Goal: Transaction & Acquisition: Purchase product/service

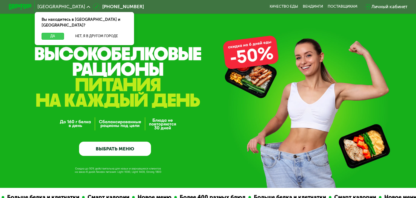
click at [49, 33] on button "Да" at bounding box center [53, 36] width 22 height 7
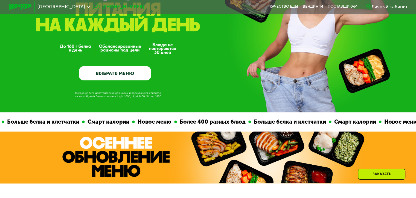
scroll to position [76, 0]
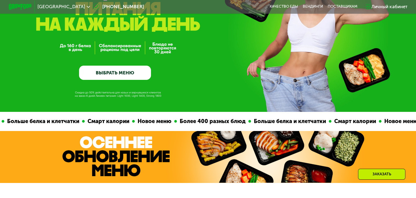
click at [100, 74] on link "ВЫБРАТЬ МЕНЮ" at bounding box center [115, 73] width 72 height 14
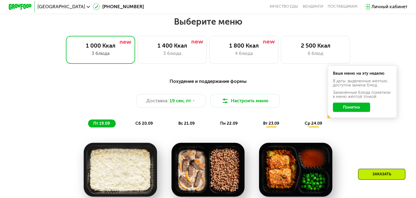
scroll to position [367, 0]
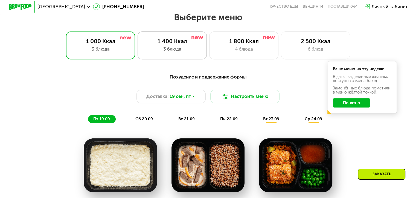
click at [181, 48] on div "3 блюда" at bounding box center [171, 49] width 57 height 7
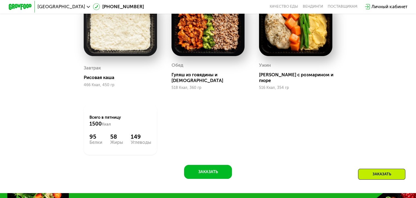
scroll to position [503, 0]
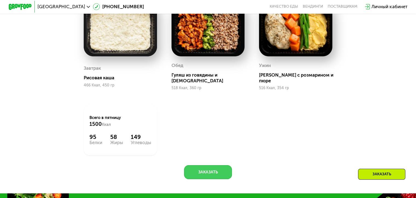
click at [200, 172] on button "Заказать" at bounding box center [208, 172] width 48 height 14
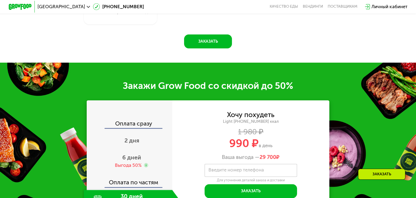
scroll to position [695, 0]
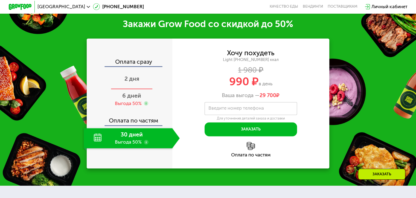
click at [132, 77] on span "2 дня" at bounding box center [131, 78] width 15 height 7
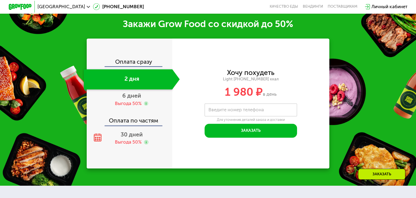
click at [142, 60] on div "Оплата сразу" at bounding box center [129, 62] width 85 height 7
click at [281, 25] on div "Закажи Grow Food со скидкой до 50%" at bounding box center [208, 23] width 416 height 11
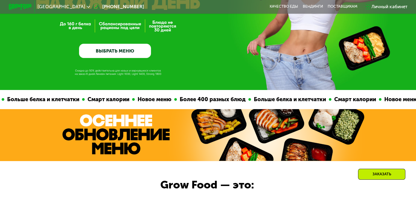
scroll to position [0, 0]
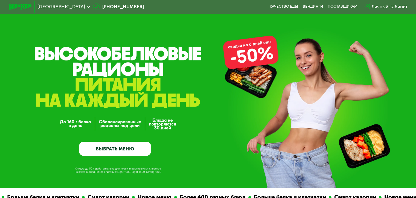
click at [252, 45] on div "GrowFood — доставка правильного питания ВЫБРАТЬ МЕНЮ" at bounding box center [208, 94] width 416 height 188
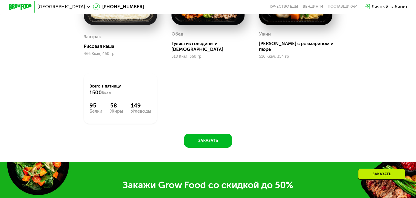
scroll to position [535, 0]
